Goal: Information Seeking & Learning: Learn about a topic

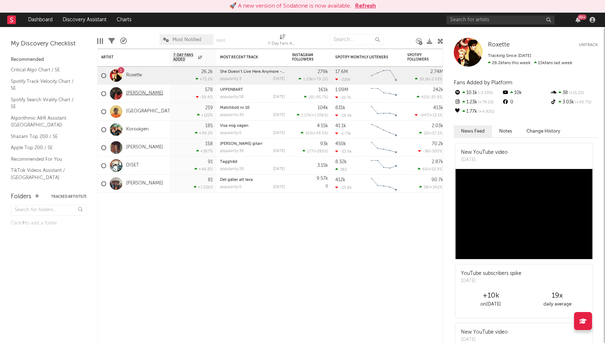
click at [134, 93] on link "[PERSON_NAME]" at bounding box center [144, 93] width 37 height 6
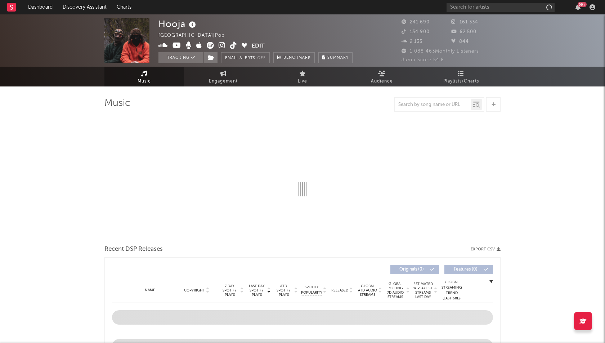
select select "6m"
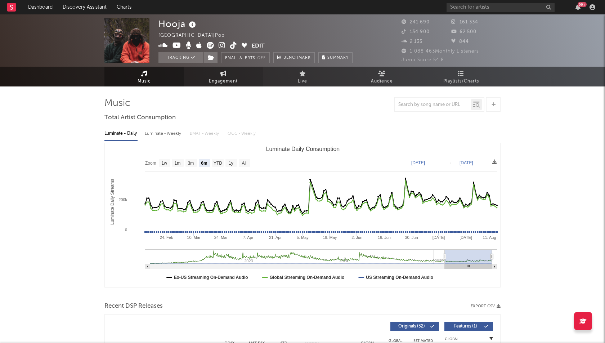
click at [224, 80] on span "Engagement" at bounding box center [223, 81] width 29 height 9
select select "1w"
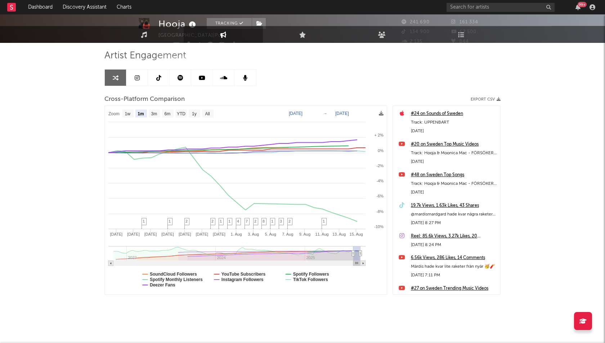
scroll to position [49, 0]
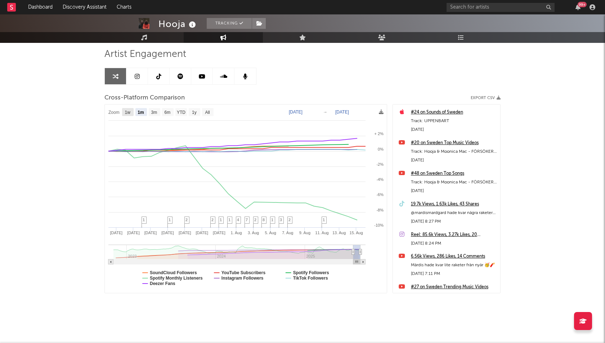
click at [128, 113] on text "1w" at bounding box center [128, 112] width 6 height 5
select select "1w"
type input "2025-08-10"
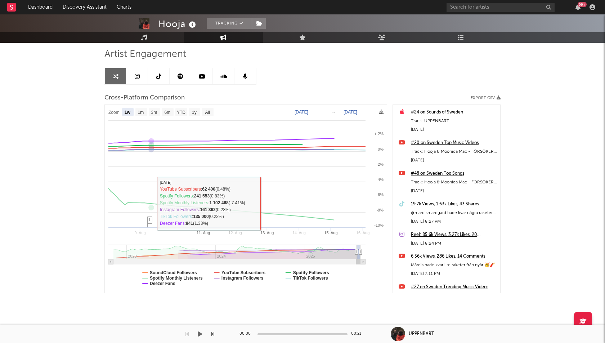
select select "1w"
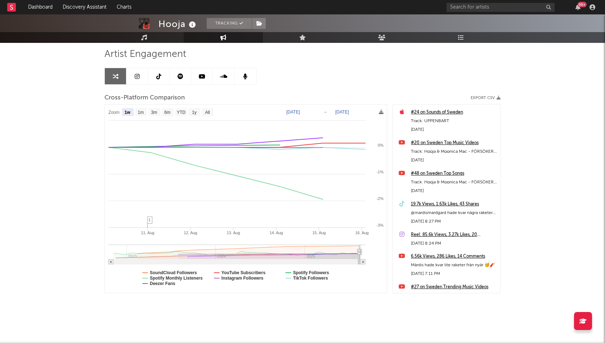
type input "2025-07-20"
select select "1m"
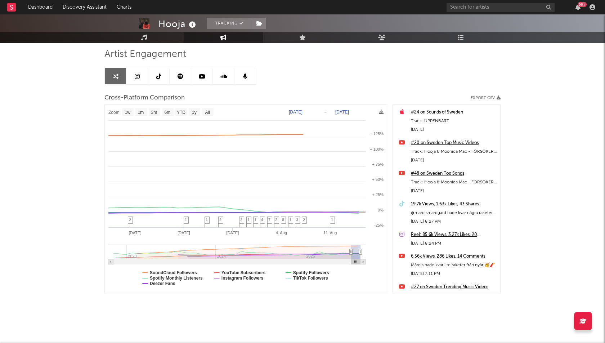
type input "2025-07-07"
select select "1w"
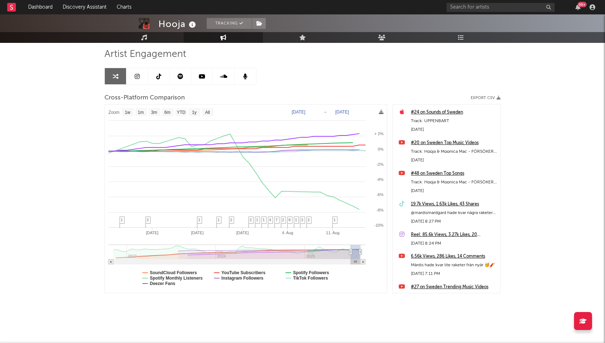
drag, startPoint x: 357, startPoint y: 252, endPoint x: 351, endPoint y: 252, distance: 6.5
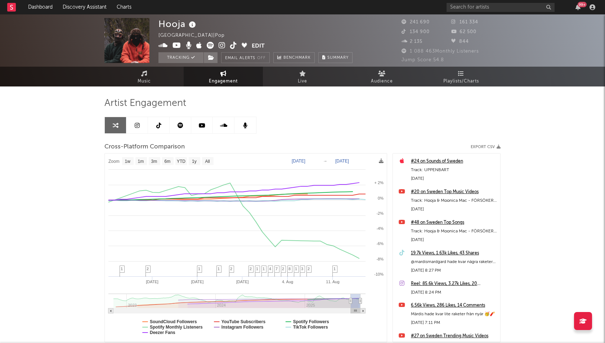
click at [138, 120] on link at bounding box center [137, 125] width 22 height 16
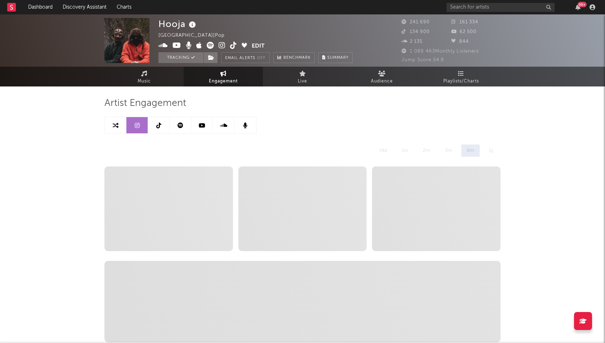
select select "6m"
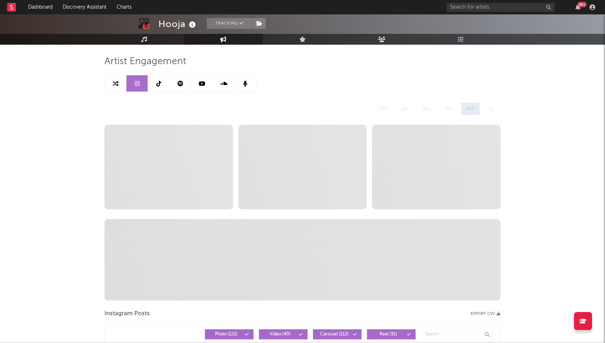
scroll to position [56, 0]
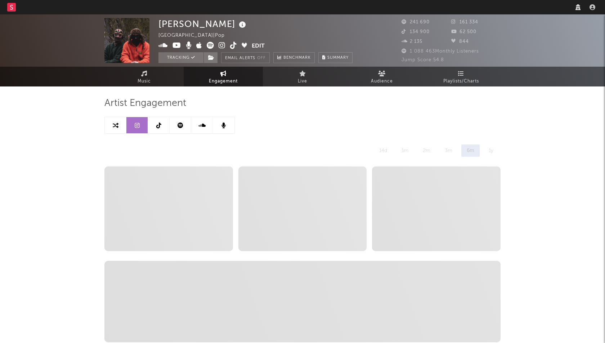
select select "6m"
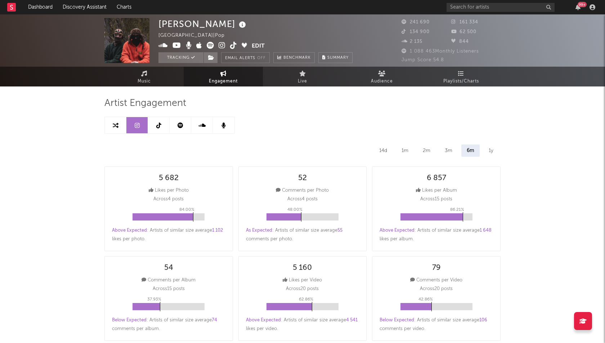
click at [125, 67] on link "Music" at bounding box center [143, 77] width 79 height 20
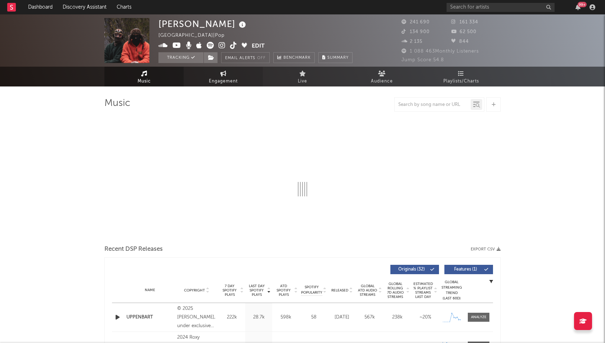
click at [234, 82] on span "Engagement" at bounding box center [223, 81] width 29 height 9
select select "1w"
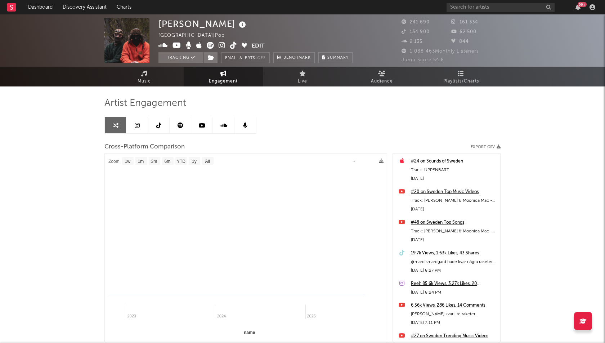
select select "1m"
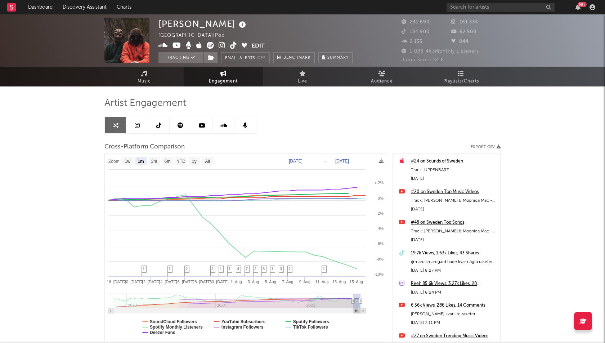
type input "[DATE]"
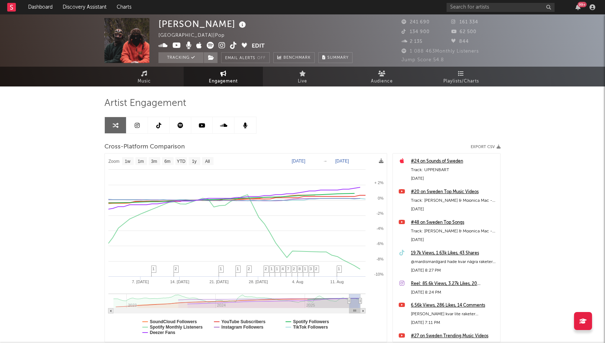
select select "1w"
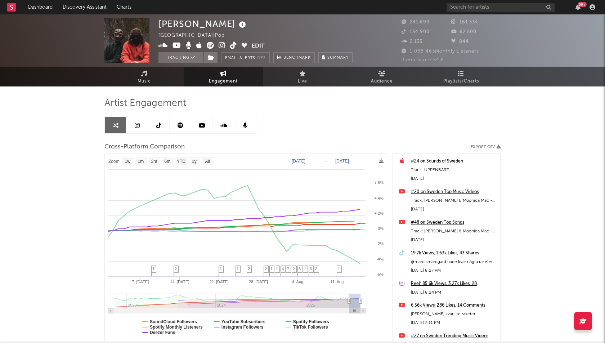
drag, startPoint x: 354, startPoint y: 299, endPoint x: 337, endPoint y: 299, distance: 16.9
type input "[DATE]"
select select "1m"
type input "[DATE]"
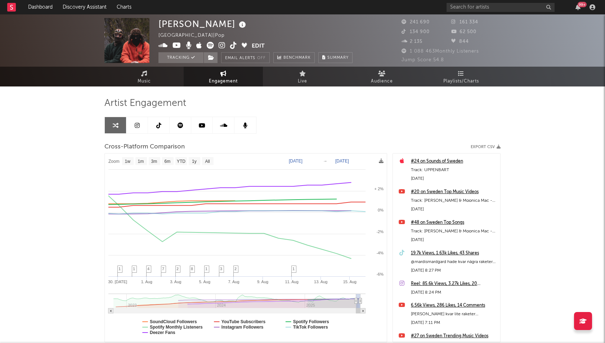
select select "1w"
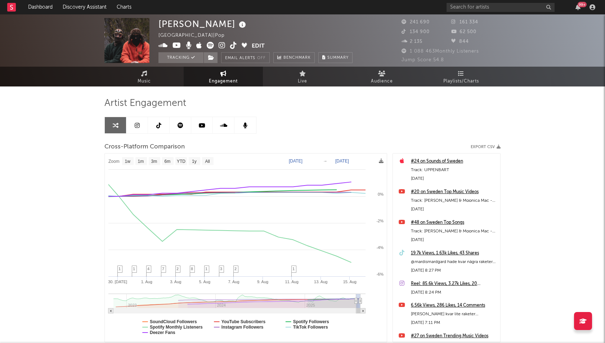
drag, startPoint x: 350, startPoint y: 300, endPoint x: 359, endPoint y: 301, distance: 9.5
